Goal: Find specific page/section: Find specific page/section

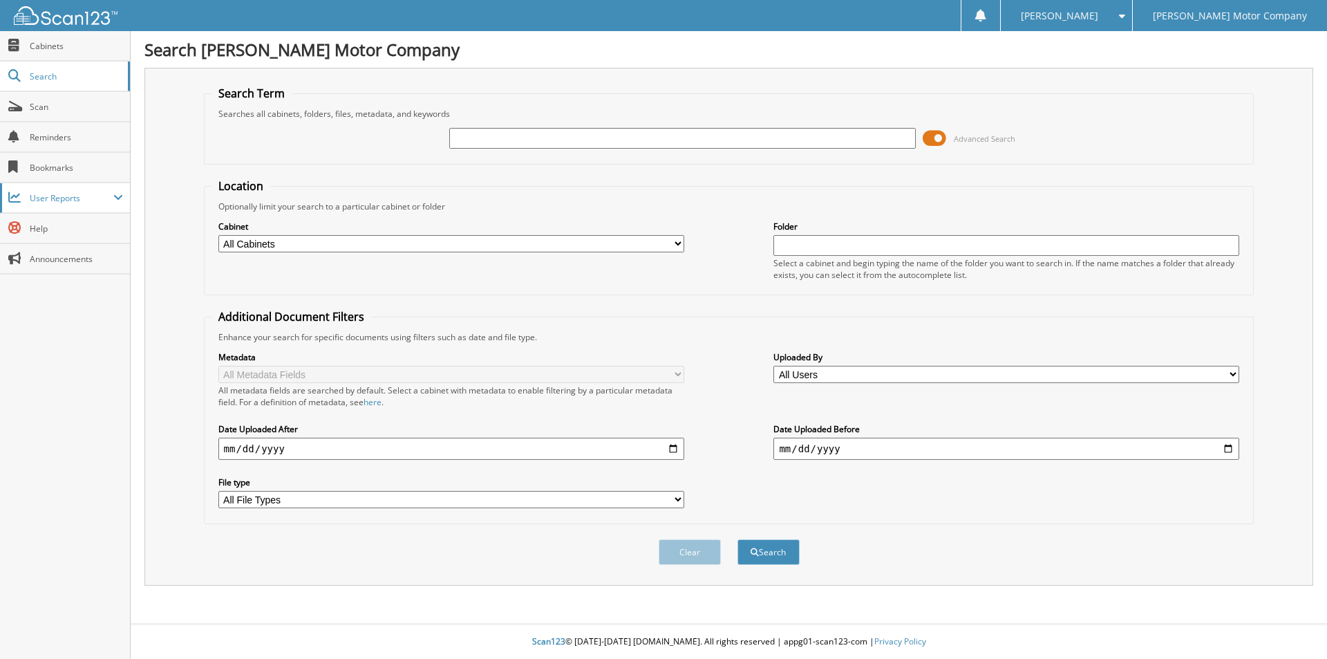
click at [62, 199] on span "User Reports" at bounding box center [72, 198] width 84 height 12
click at [50, 232] on span "My Recent Activity" at bounding box center [72, 228] width 102 height 12
click at [42, 200] on span "User Reports" at bounding box center [72, 198] width 84 height 12
click at [55, 197] on span "User Reports" at bounding box center [72, 198] width 84 height 12
click at [55, 196] on span "User Reports" at bounding box center [72, 198] width 84 height 12
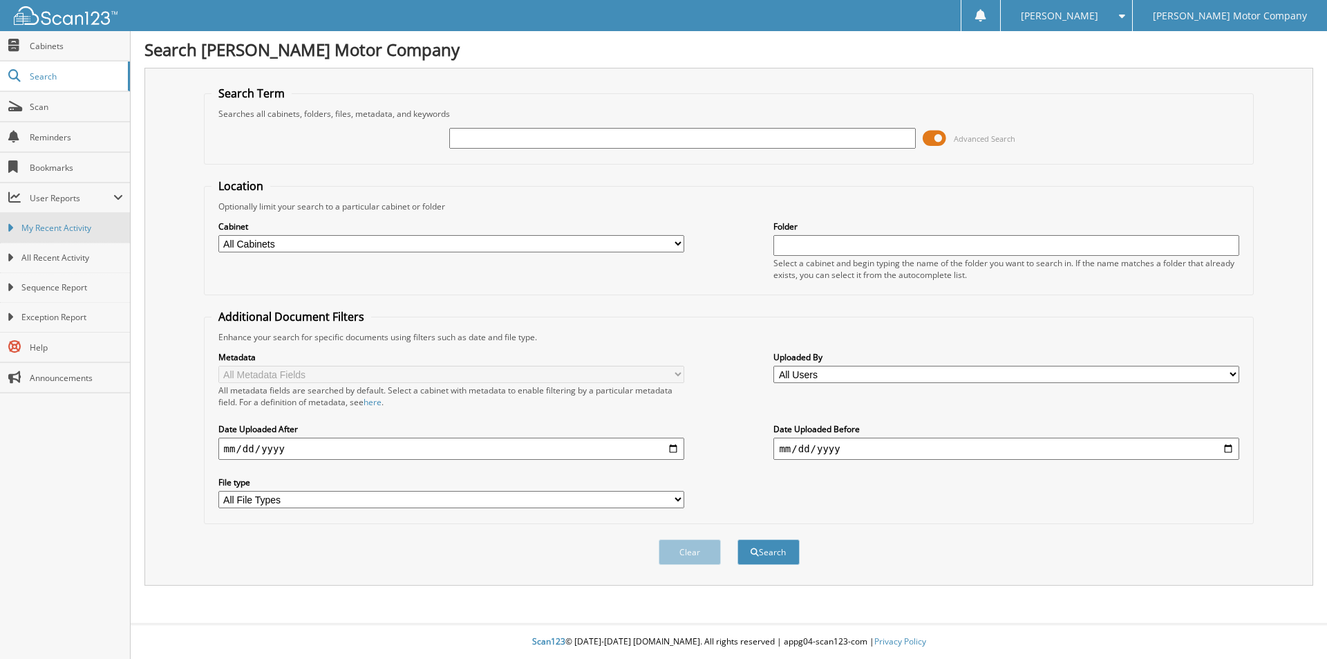
click at [50, 225] on span "My Recent Activity" at bounding box center [72, 228] width 102 height 12
click at [48, 203] on span "User Reports" at bounding box center [72, 198] width 84 height 12
click at [63, 228] on span "My Recent Activity" at bounding box center [72, 228] width 102 height 12
